Goal: Find specific page/section: Find specific page/section

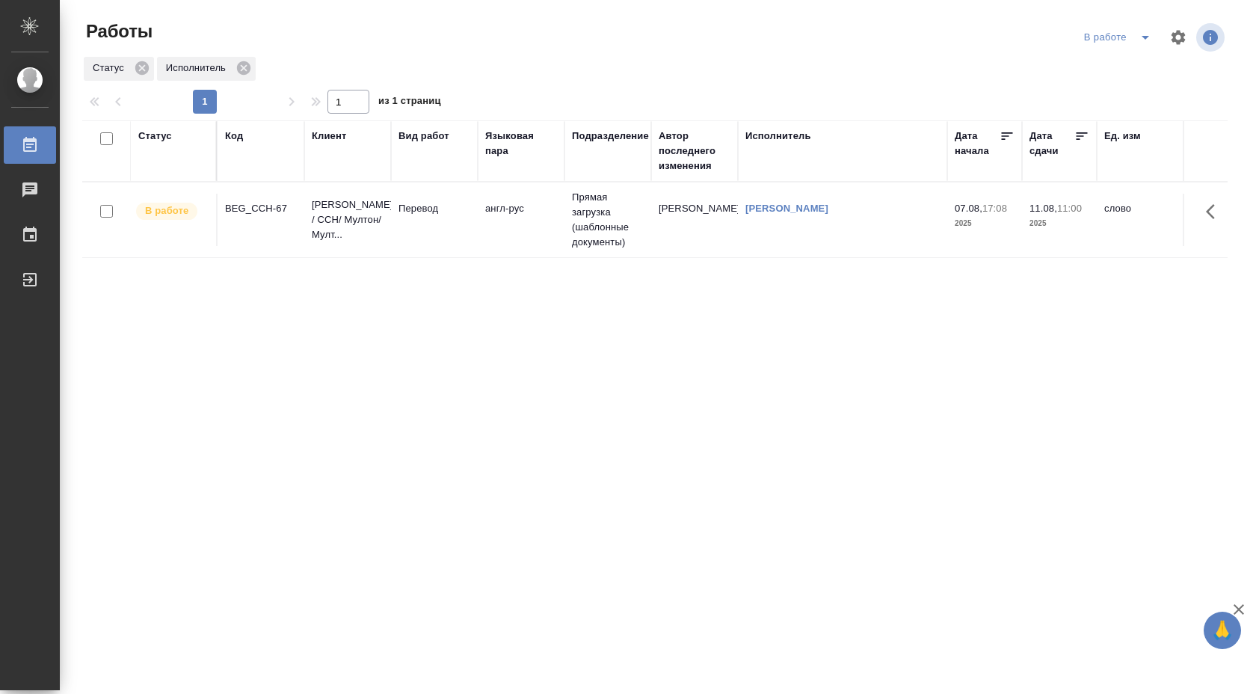
click at [1131, 25] on button "split button" at bounding box center [1146, 37] width 30 height 24
click at [1119, 64] on li "Стандартные настройки" at bounding box center [1120, 67] width 144 height 24
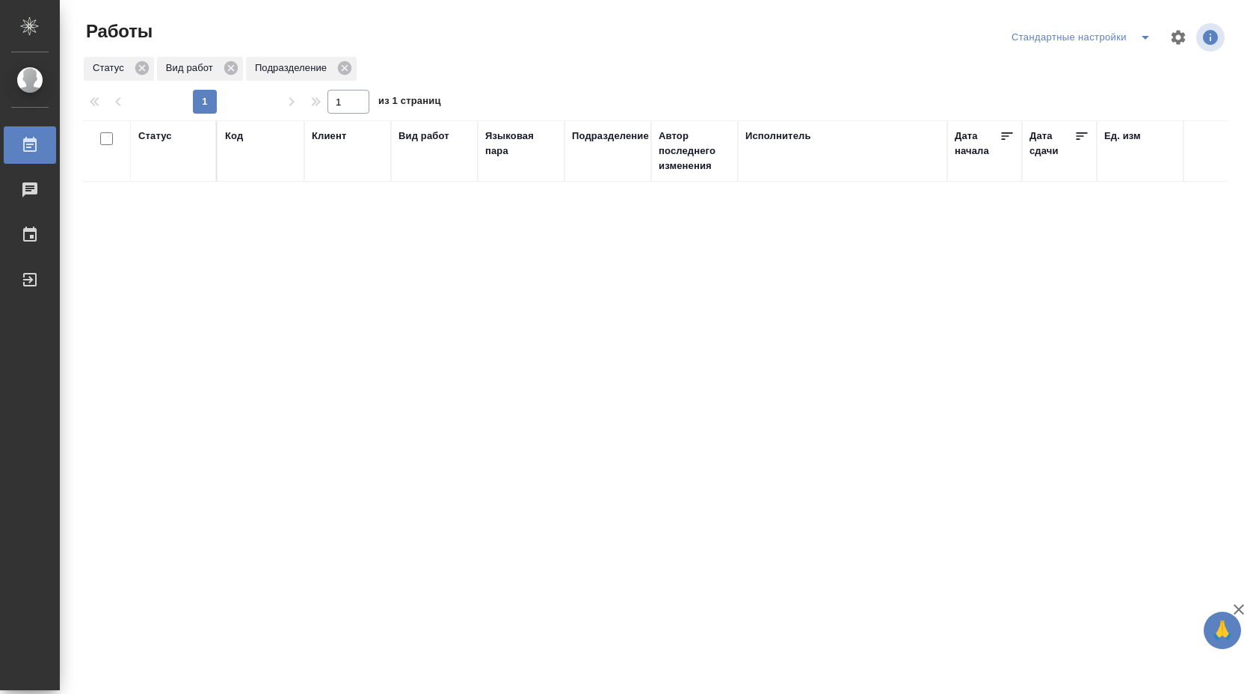
click at [237, 134] on div "Код" at bounding box center [234, 136] width 18 height 15
click at [268, 192] on input "text" at bounding box center [261, 191] width 72 height 19
type input "D_FL-27216"
click at [1204, 67] on icon "button" at bounding box center [1202, 70] width 18 height 18
